Goal: Task Accomplishment & Management: Use online tool/utility

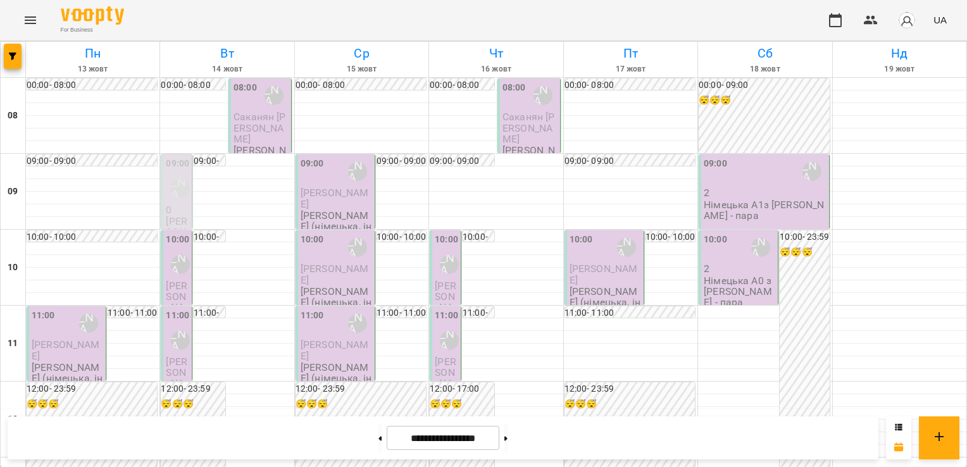
click at [248, 116] on span "Саканян [PERSON_NAME]" at bounding box center [259, 128] width 52 height 34
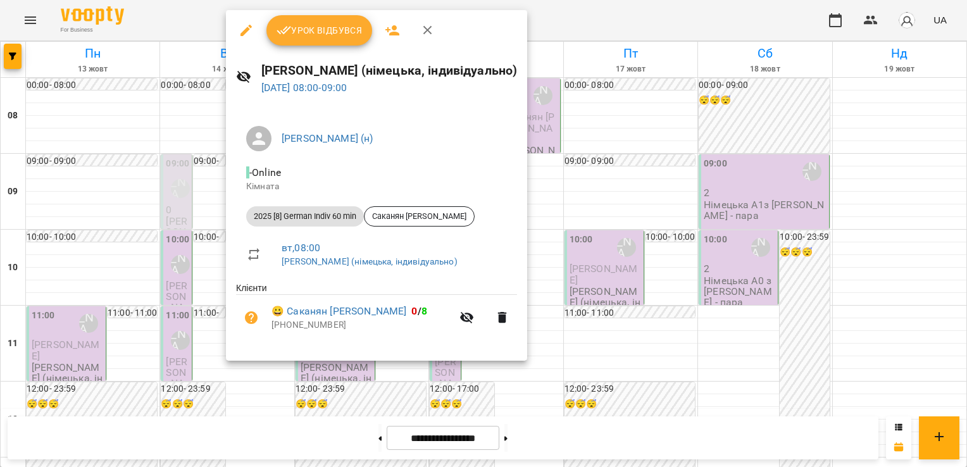
click at [178, 105] on div at bounding box center [483, 233] width 967 height 467
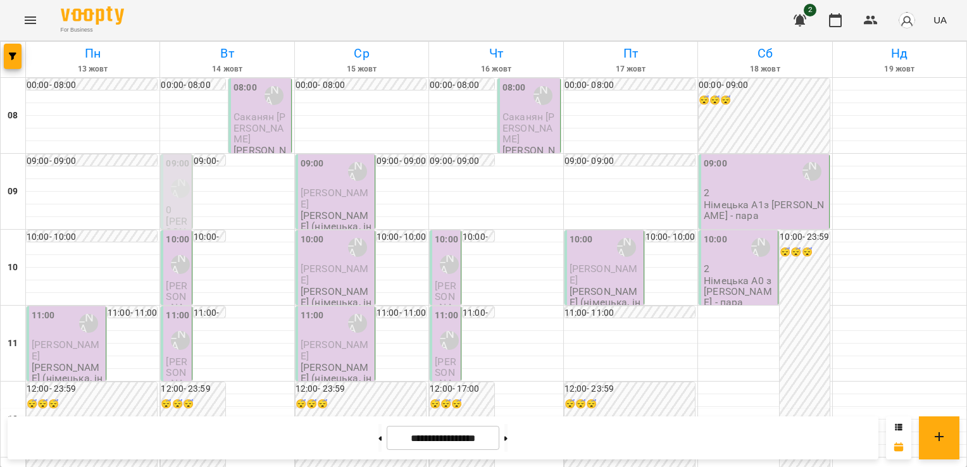
click at [170, 209] on p "0" at bounding box center [177, 209] width 23 height 11
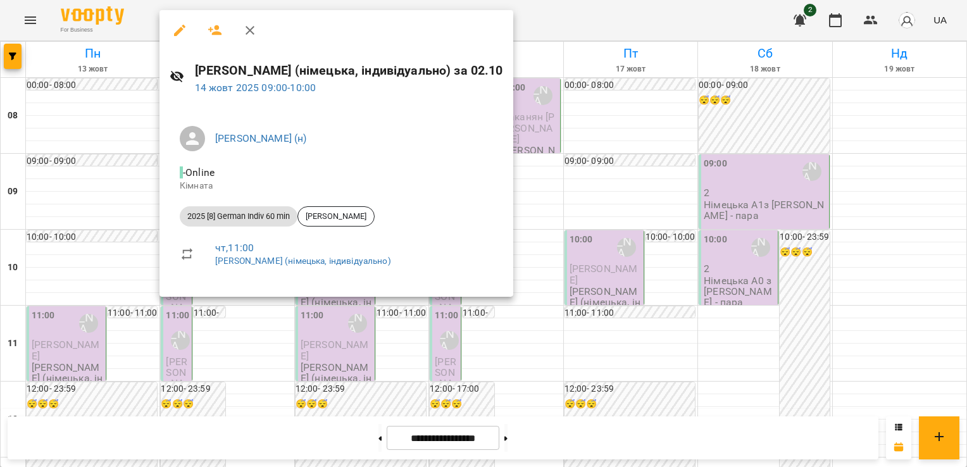
click at [247, 27] on icon "button" at bounding box center [249, 30] width 9 height 9
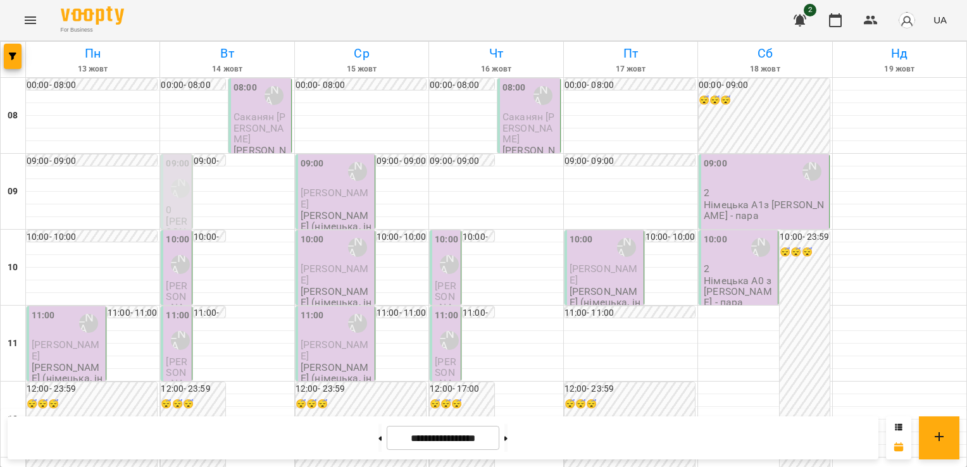
click at [177, 197] on div "[PERSON_NAME] (н)" at bounding box center [180, 188] width 29 height 29
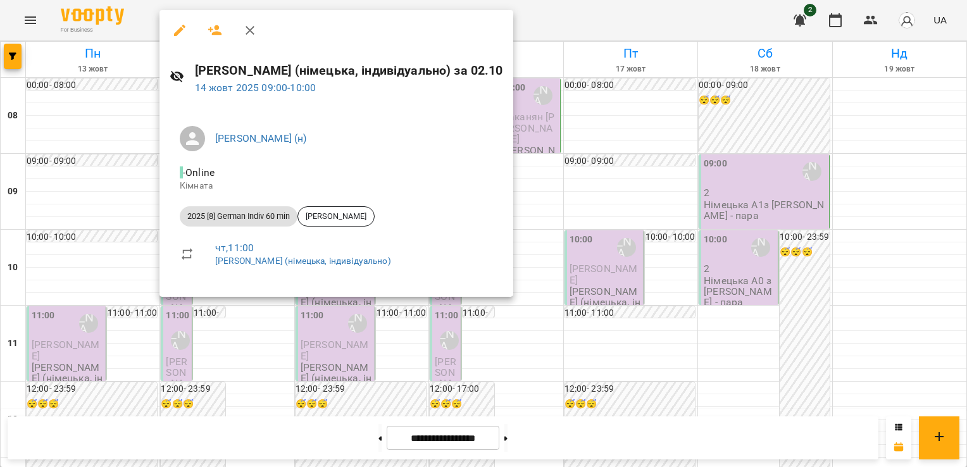
click at [247, 27] on icon "button" at bounding box center [249, 30] width 9 height 9
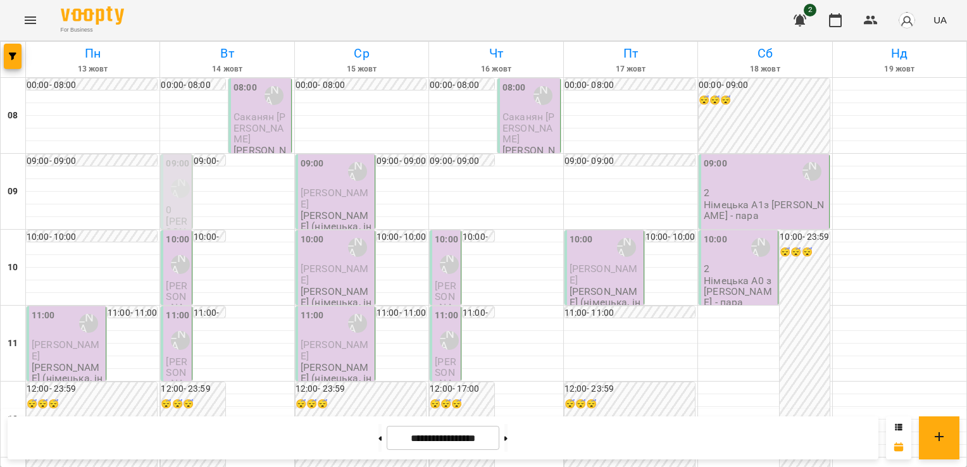
click at [184, 201] on div "[PERSON_NAME] (н)" at bounding box center [180, 188] width 29 height 29
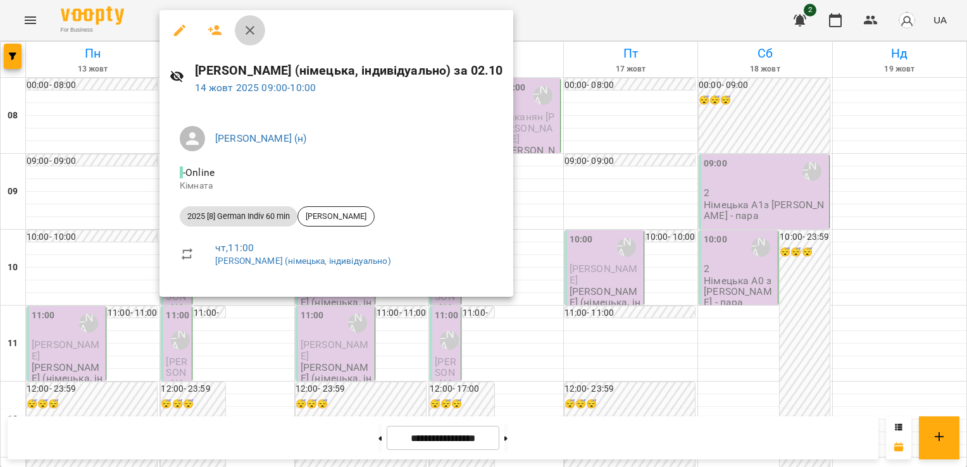
click at [251, 27] on icon "button" at bounding box center [249, 30] width 15 height 15
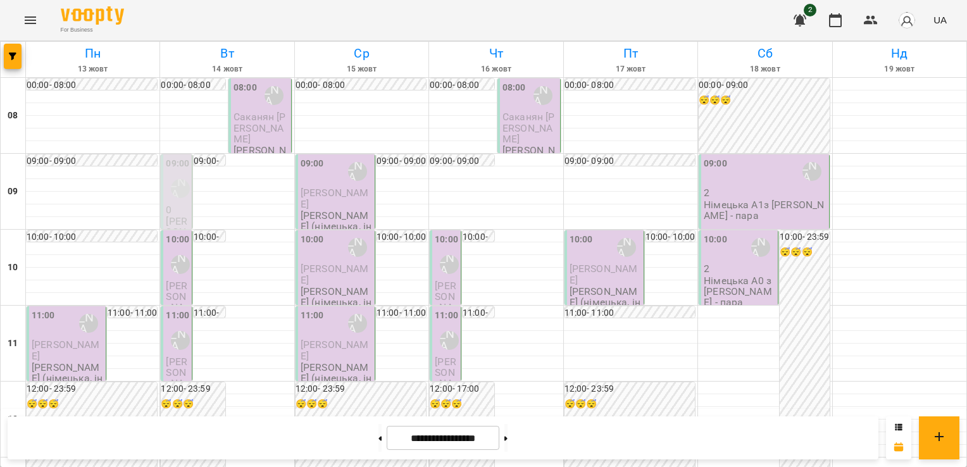
click at [172, 208] on p "0" at bounding box center [177, 209] width 23 height 11
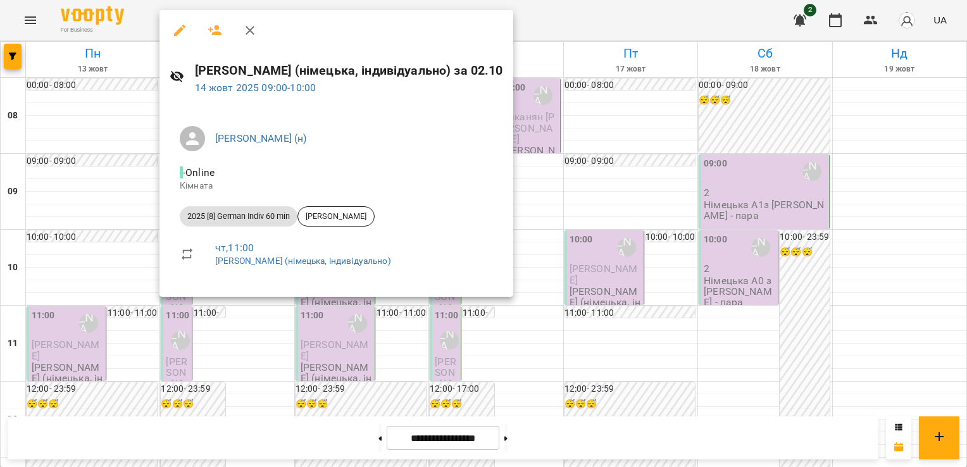
click at [253, 32] on icon "button" at bounding box center [249, 30] width 9 height 9
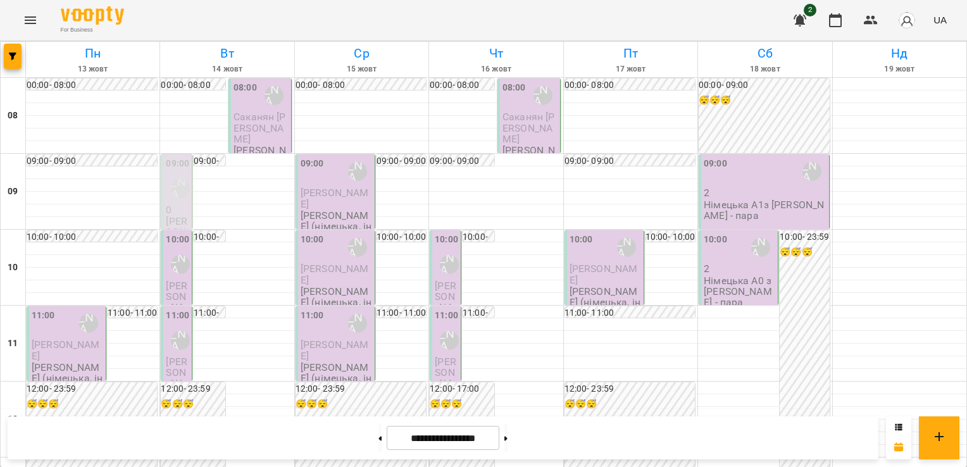
click at [173, 281] on span "[PERSON_NAME]" at bounding box center [177, 302] width 22 height 45
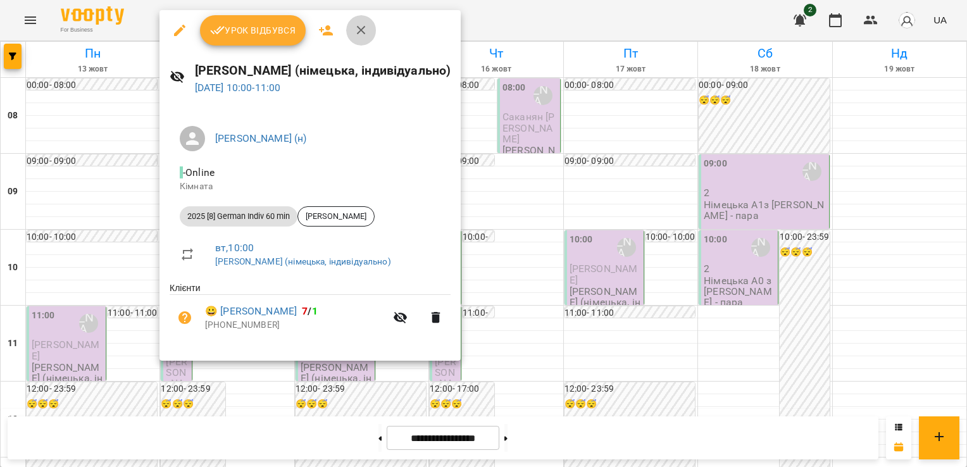
click at [357, 30] on icon "button" at bounding box center [361, 30] width 15 height 15
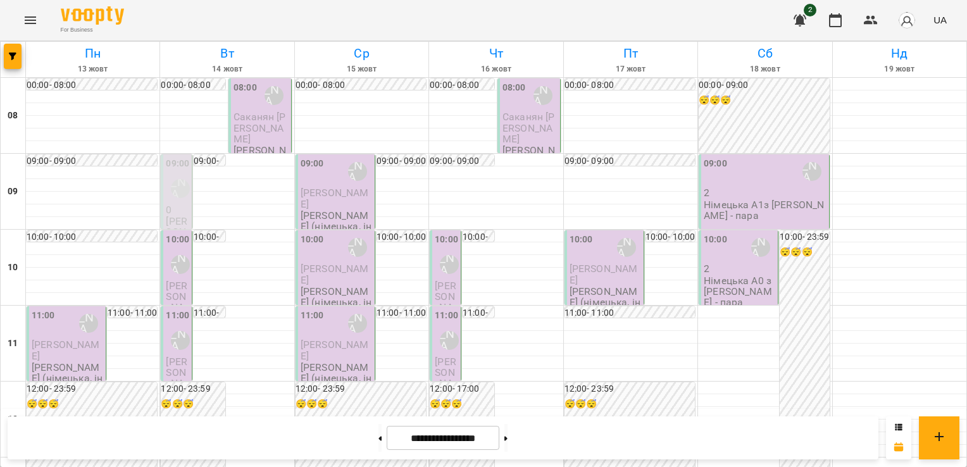
click at [181, 202] on div "09:00 Бондаренко Катерина Сергіївна (н)" at bounding box center [177, 180] width 23 height 47
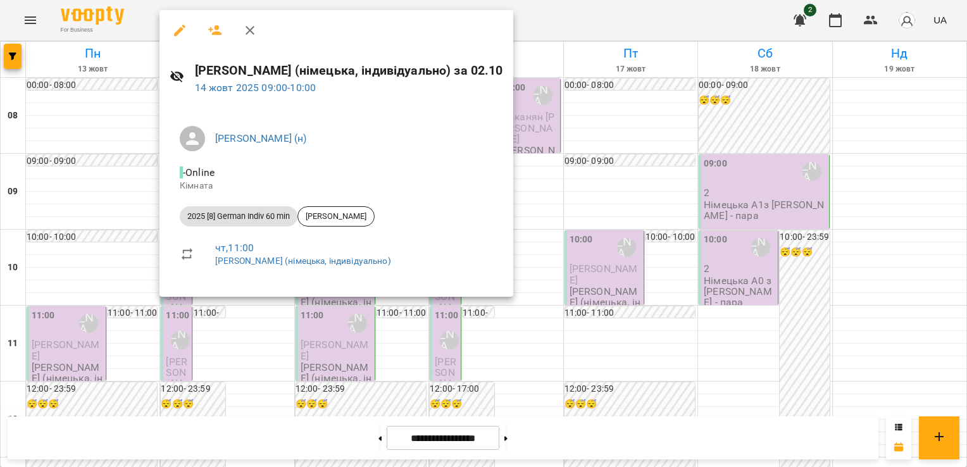
click at [249, 30] on icon "button" at bounding box center [249, 30] width 9 height 9
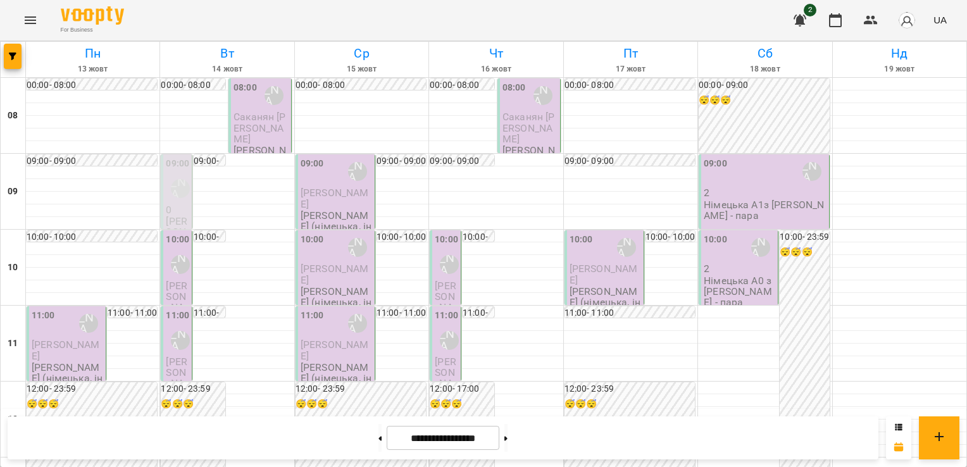
click at [180, 275] on div "[PERSON_NAME] (н)" at bounding box center [180, 264] width 29 height 29
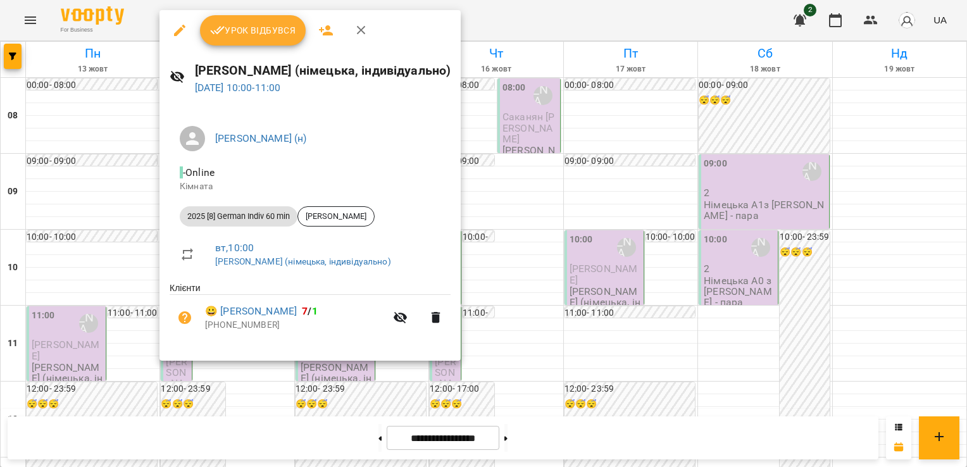
click at [362, 29] on icon "button" at bounding box center [361, 30] width 15 height 15
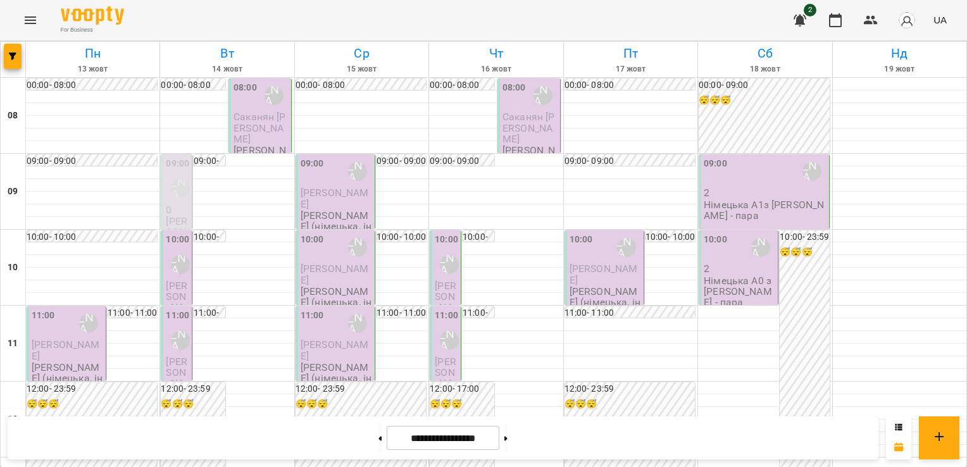
click at [68, 362] on p "[PERSON_NAME] (німецька, індивідуально)" at bounding box center [67, 378] width 71 height 33
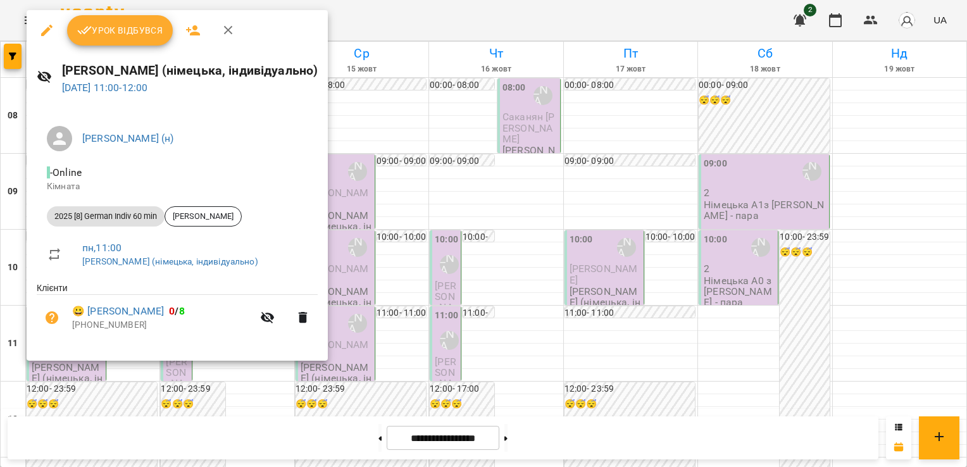
click at [128, 34] on span "Урок відбувся" at bounding box center [120, 30] width 86 height 15
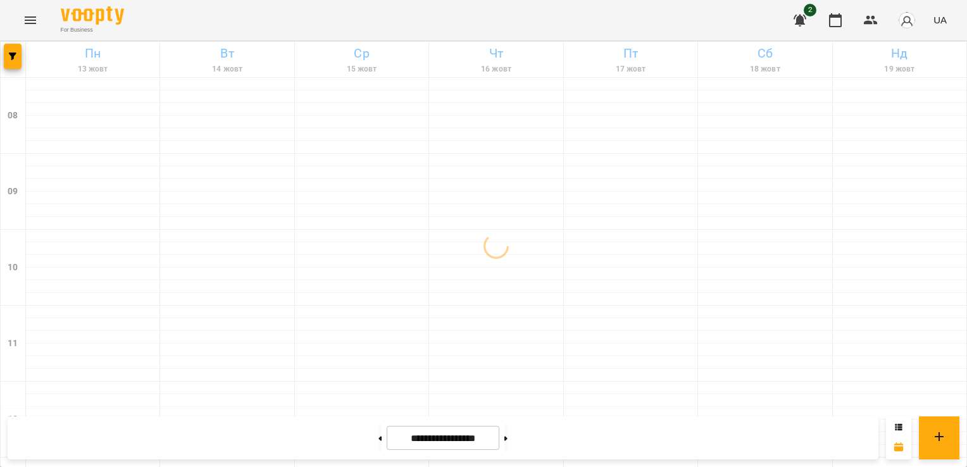
click at [903, 23] on img "button" at bounding box center [907, 20] width 18 height 18
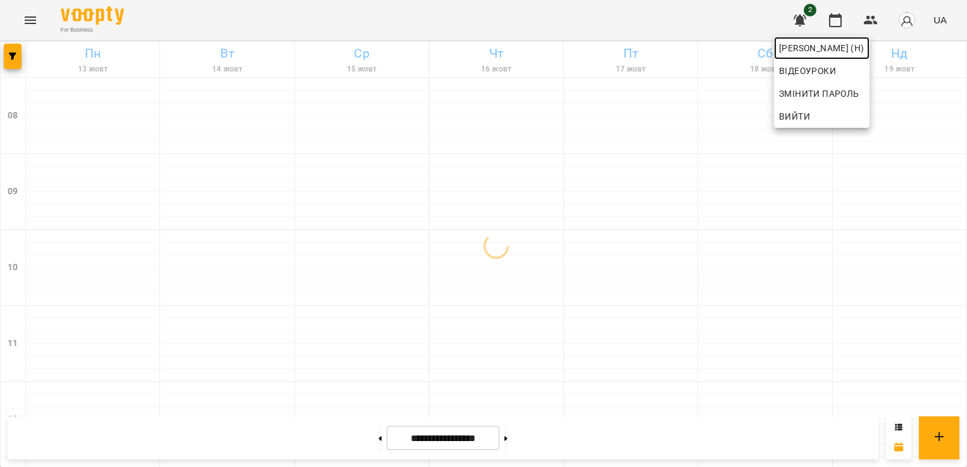
click at [822, 46] on span "[PERSON_NAME] (н)" at bounding box center [821, 47] width 85 height 15
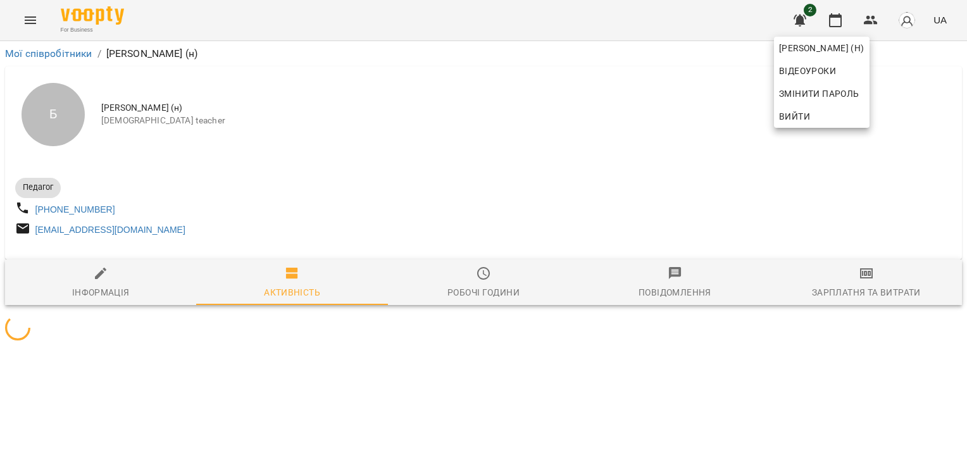
click at [869, 291] on div at bounding box center [483, 233] width 967 height 467
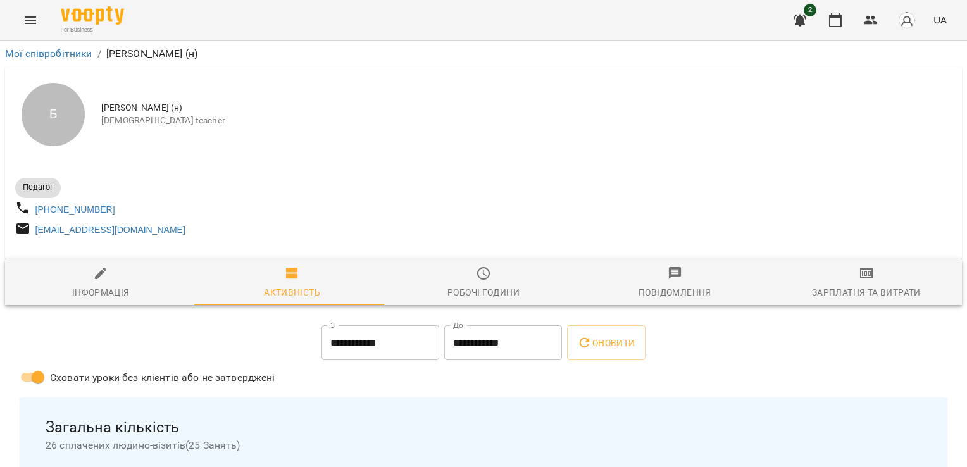
click at [869, 291] on div "Зарплатня та Витрати" at bounding box center [866, 292] width 109 height 15
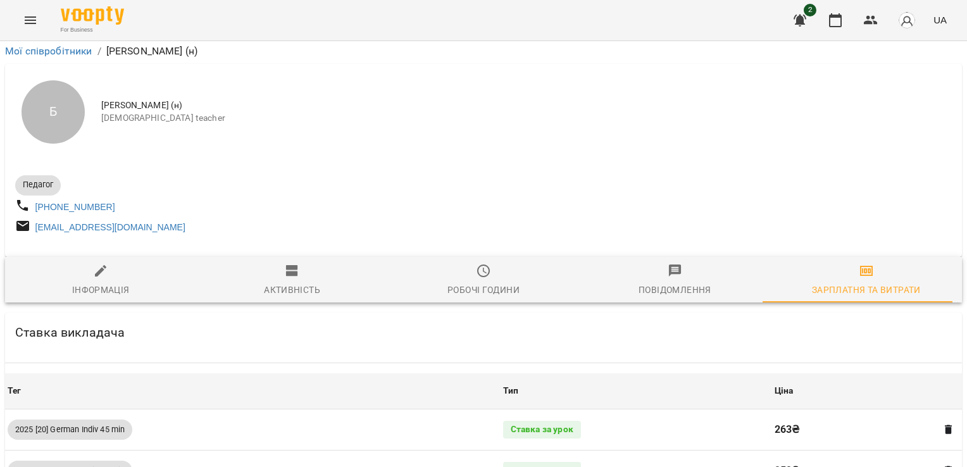
scroll to position [1169, 0]
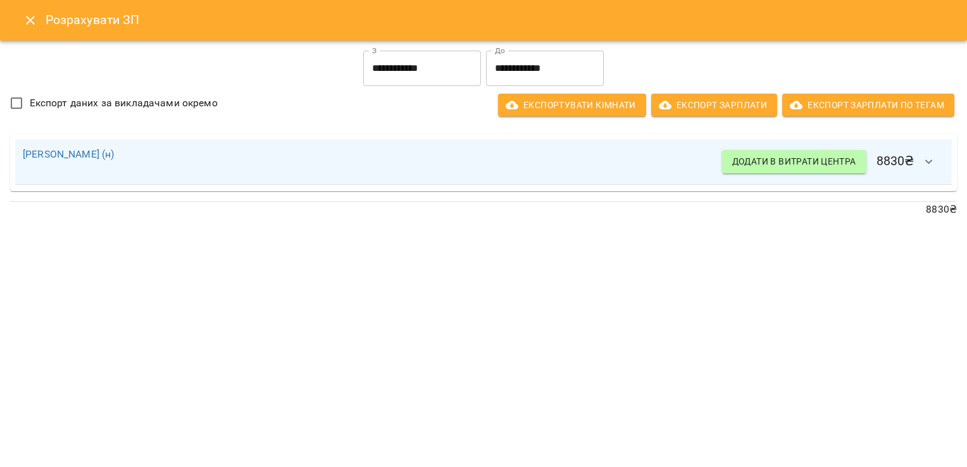
click at [25, 16] on icon "Close" at bounding box center [30, 20] width 15 height 15
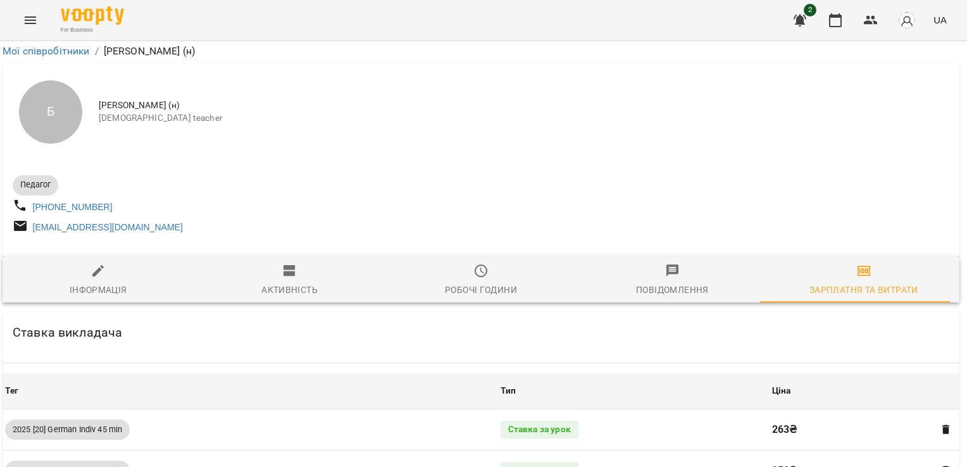
scroll to position [0, 3]
